Goal: Check status

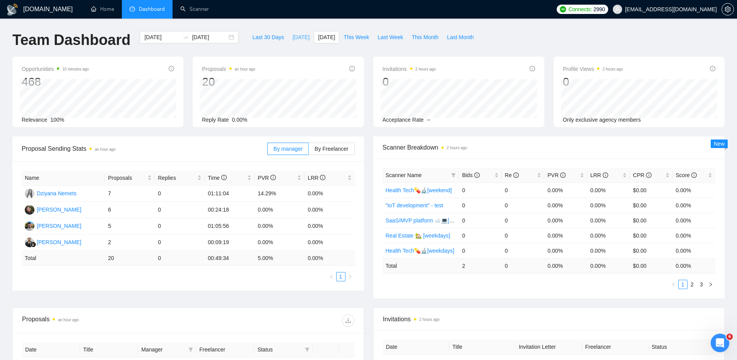
click at [301, 36] on button "[DATE]" at bounding box center [301, 37] width 26 height 12
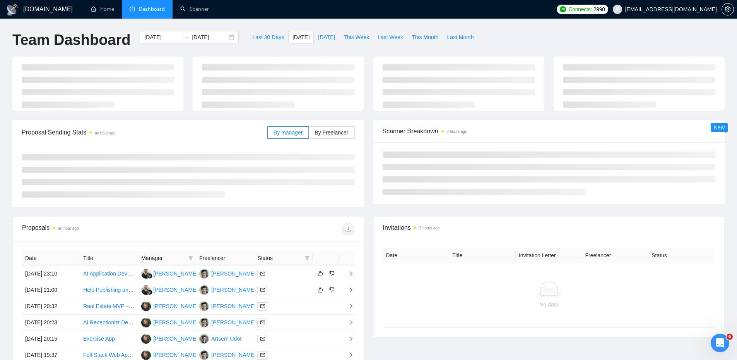
type input "[DATE]"
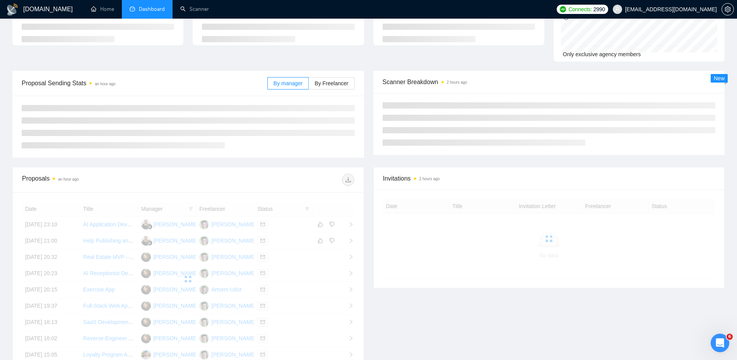
scroll to position [140, 0]
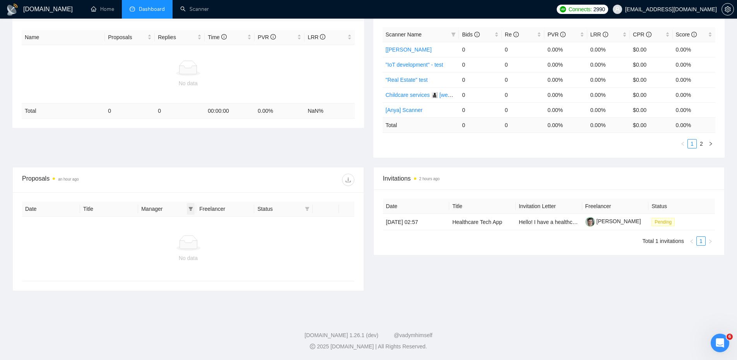
click at [189, 209] on icon "filter" at bounding box center [190, 208] width 5 height 5
click at [308, 209] on icon "filter" at bounding box center [307, 208] width 5 height 5
click at [293, 176] on div at bounding box center [271, 179] width 166 height 12
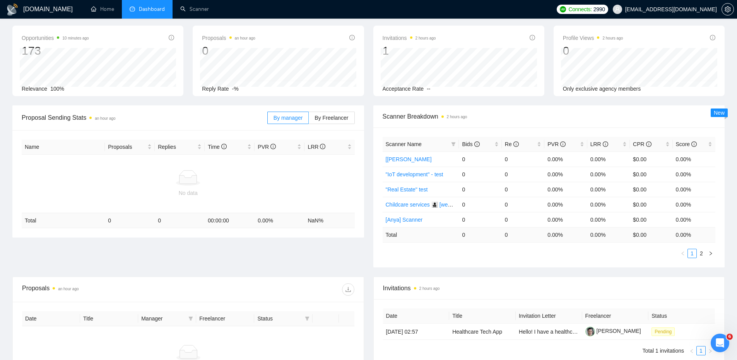
scroll to position [0, 0]
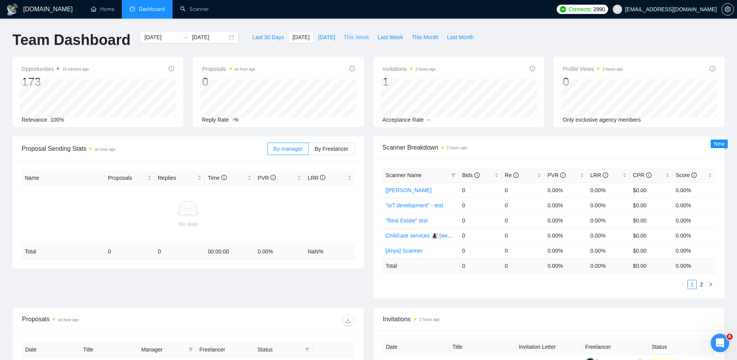
click at [360, 38] on span "This Week" at bounding box center [357, 37] width 26 height 9
type input "[DATE]"
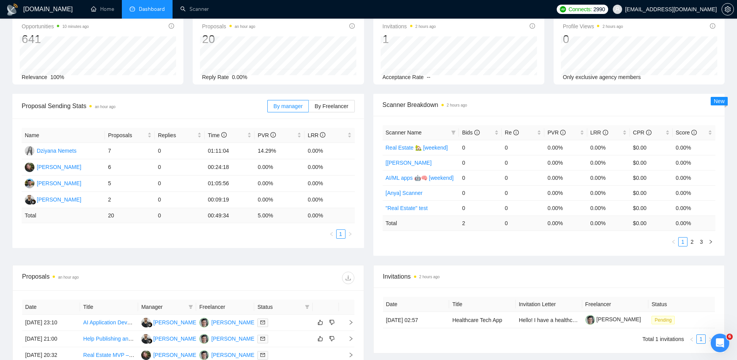
scroll to position [155, 0]
